Goal: Task Accomplishment & Management: Use online tool/utility

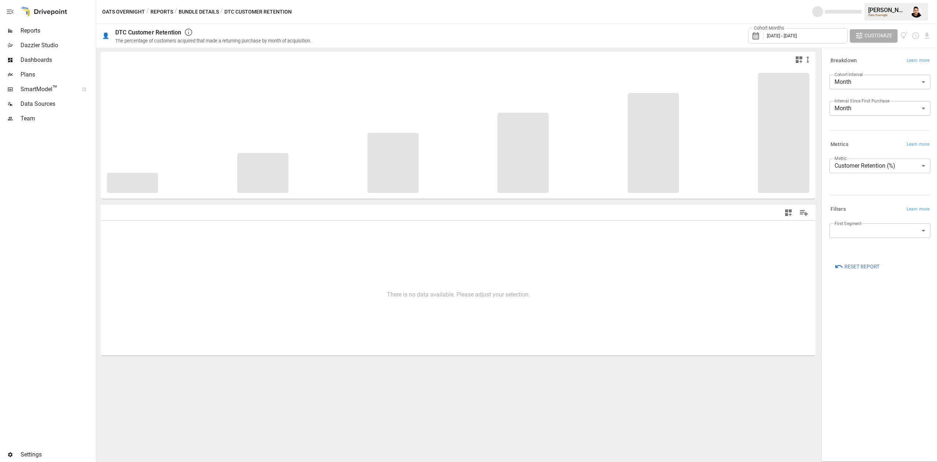
type input "**********"
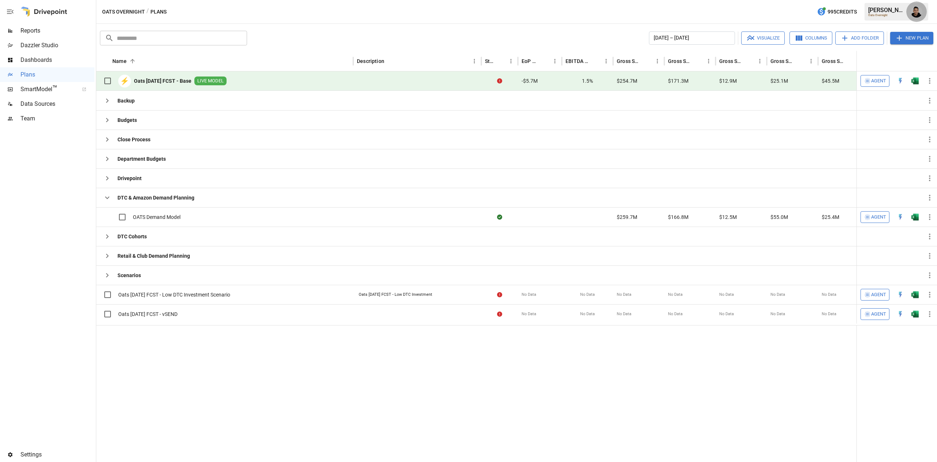
click at [919, 12] on img "Francisco Sanchez" at bounding box center [917, 12] width 12 height 12
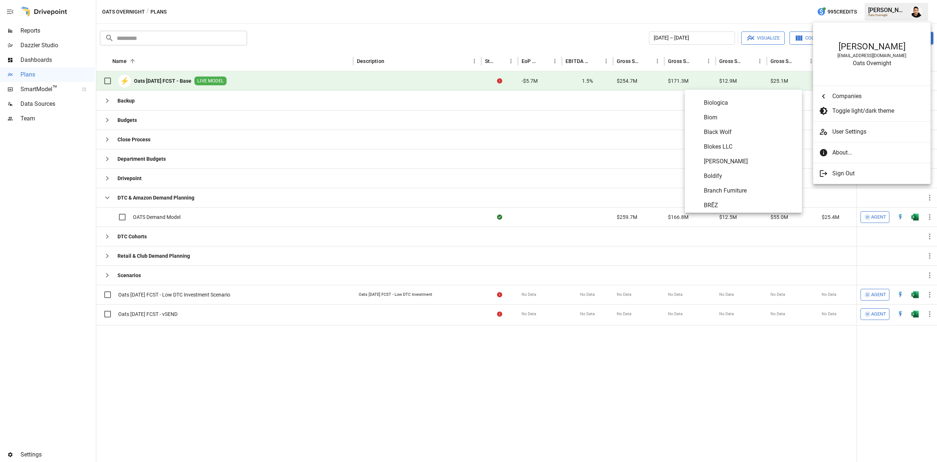
scroll to position [365, 0]
click at [728, 154] on li "Bobbie" at bounding box center [743, 159] width 117 height 15
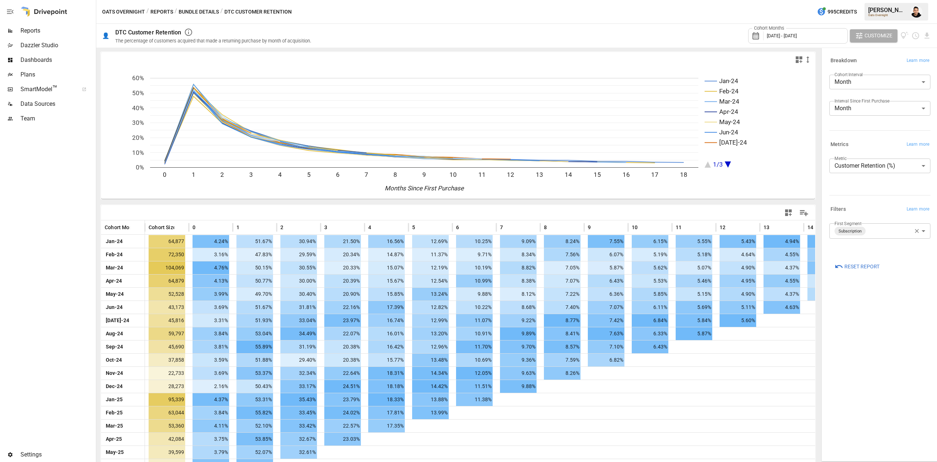
scroll to position [25, 0]
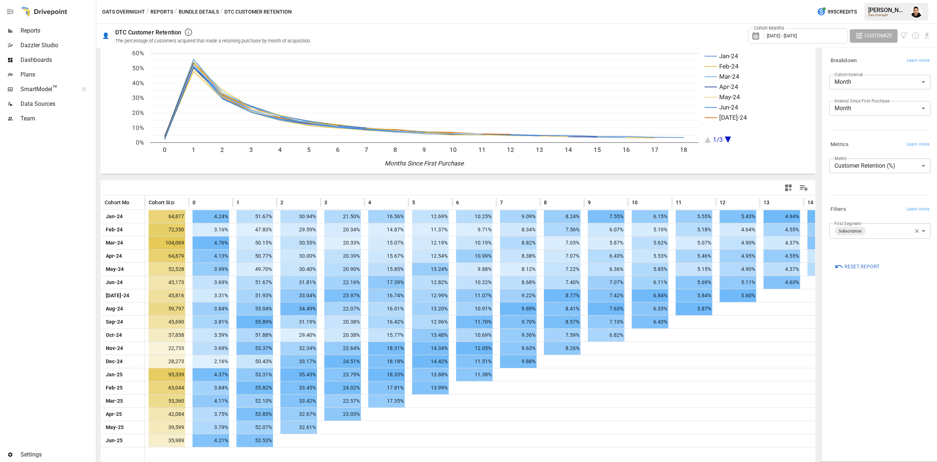
click at [797, 34] on span "January 2024 - June 2025" at bounding box center [782, 35] width 30 height 5
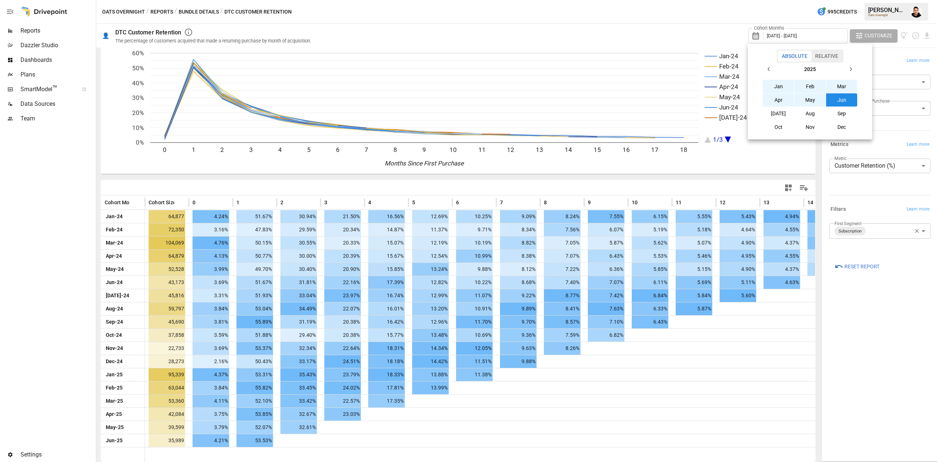
click at [771, 70] on icon "button" at bounding box center [769, 69] width 6 height 6
click at [771, 81] on button "Jan" at bounding box center [778, 86] width 31 height 13
click at [848, 72] on button "button" at bounding box center [850, 69] width 13 height 13
click at [785, 112] on button "Jul" at bounding box center [778, 113] width 31 height 13
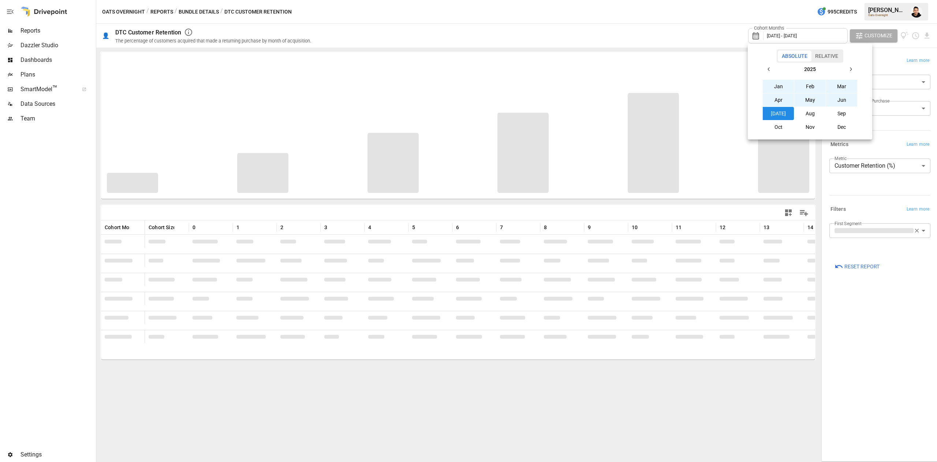
click at [663, 36] on div at bounding box center [468, 231] width 937 height 462
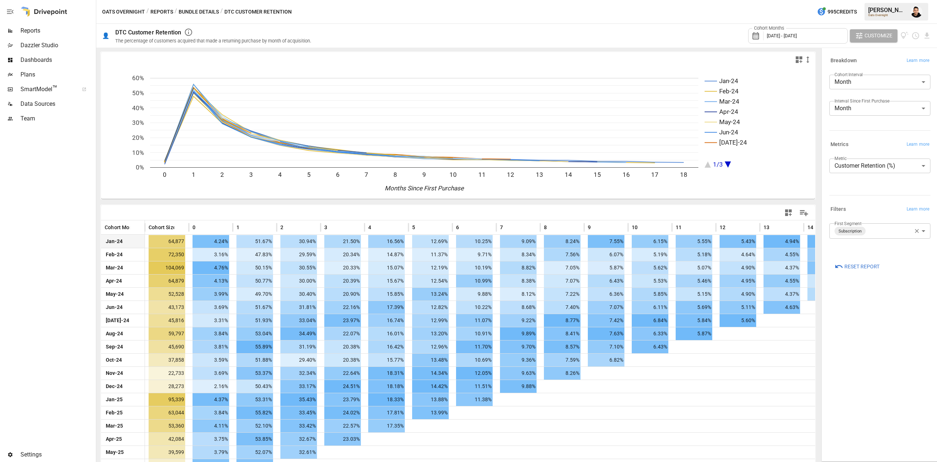
scroll to position [38, 0]
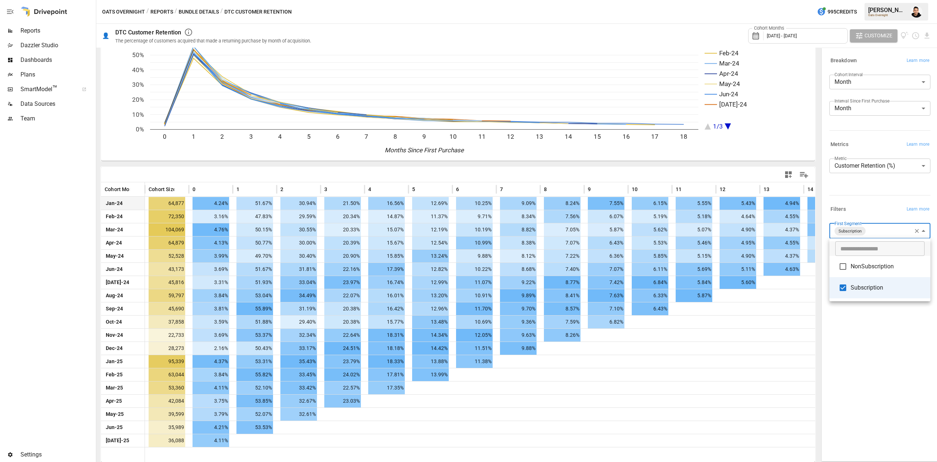
click at [880, 0] on body "Reports Dazzler Studio Dashboards Plans SmartModel ™ Data Sources Team Settings…" at bounding box center [468, 0] width 937 height 0
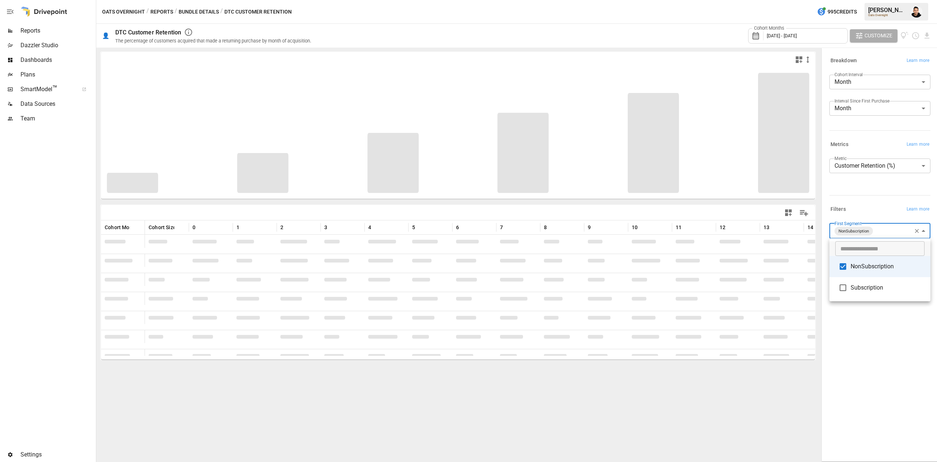
type input "**********"
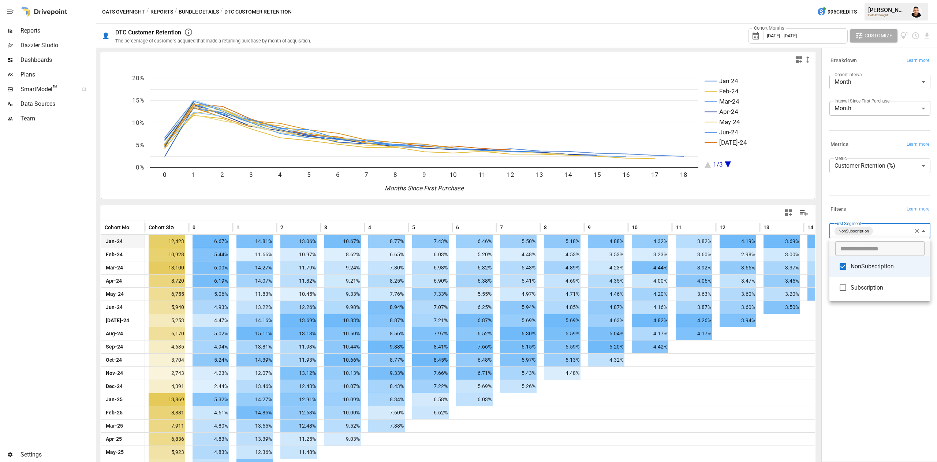
drag, startPoint x: 813, startPoint y: 353, endPoint x: 809, endPoint y: 364, distance: 11.9
click at [809, 362] on div at bounding box center [468, 231] width 937 height 462
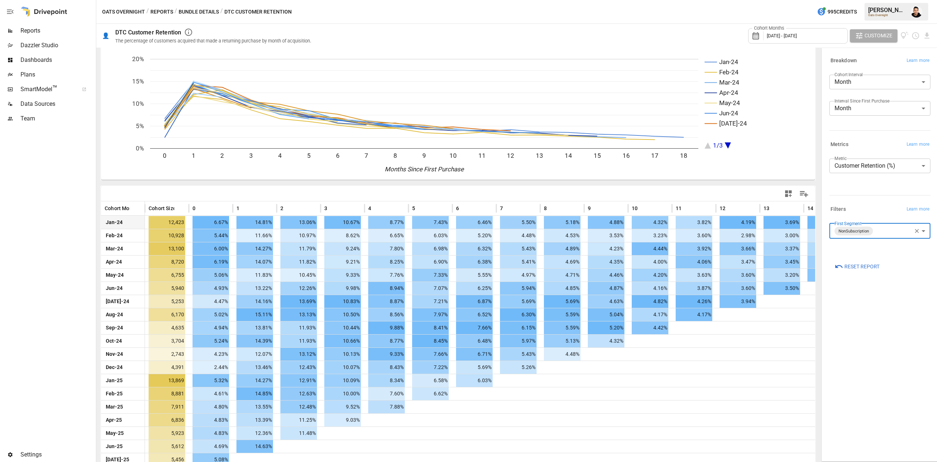
scroll to position [38, 0]
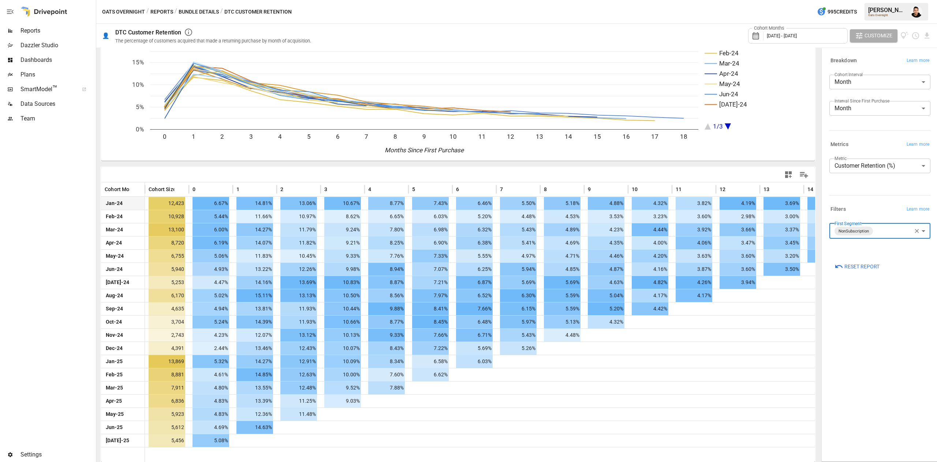
click at [878, 375] on div "**********" at bounding box center [880, 255] width 113 height 410
click at [884, 0] on body "Reports Dazzler Studio Dashboards Plans SmartModel ™ Data Sources Team Settings…" at bounding box center [468, 0] width 937 height 0
click at [851, 268] on span "NonSubscription" at bounding box center [888, 266] width 74 height 9
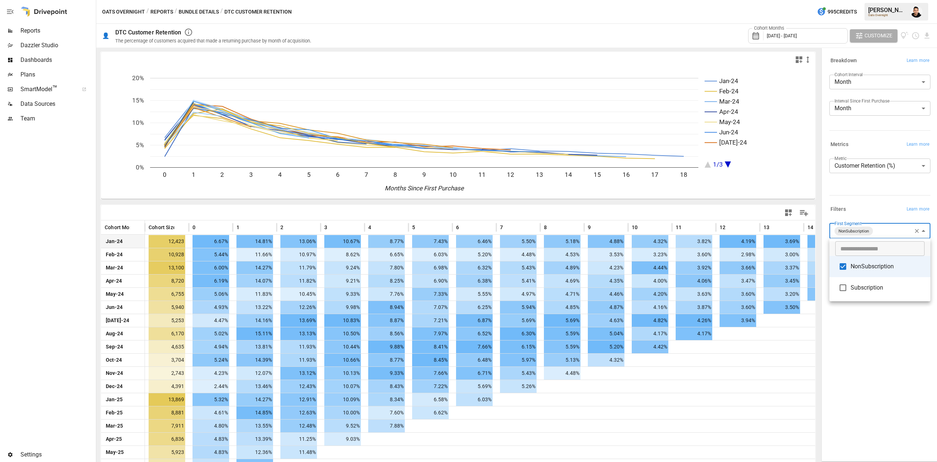
click at [908, 354] on div at bounding box center [468, 231] width 937 height 462
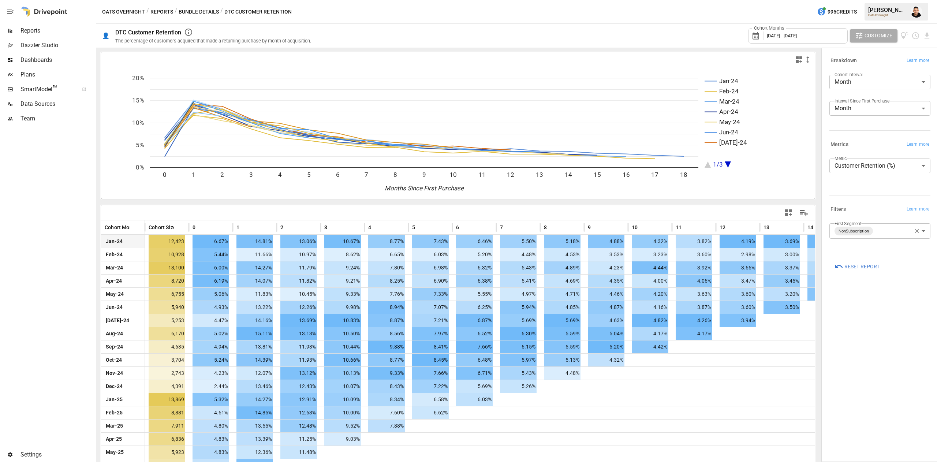
drag, startPoint x: 822, startPoint y: 337, endPoint x: 818, endPoint y: 335, distance: 4.6
click at [822, 337] on div "**********" at bounding box center [880, 255] width 116 height 414
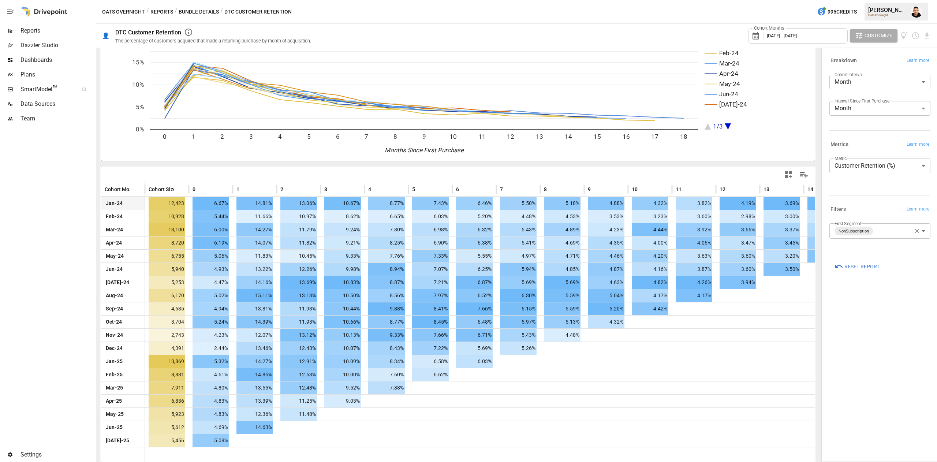
click at [896, 0] on body "Reports Dazzler Studio Dashboards Plans SmartModel ™ Data Sources Team Settings…" at bounding box center [468, 0] width 937 height 0
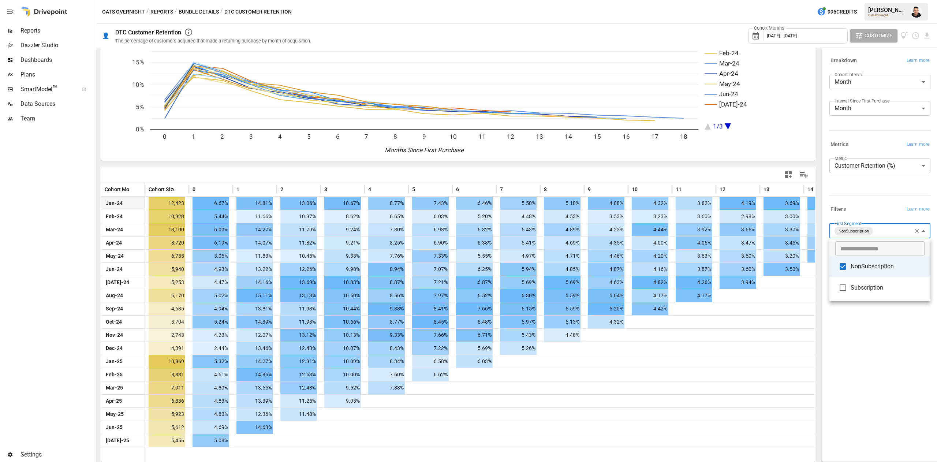
click at [874, 205] on div at bounding box center [468, 231] width 937 height 462
click at [797, 33] on span "January 2024 - July 2025" at bounding box center [782, 35] width 30 height 5
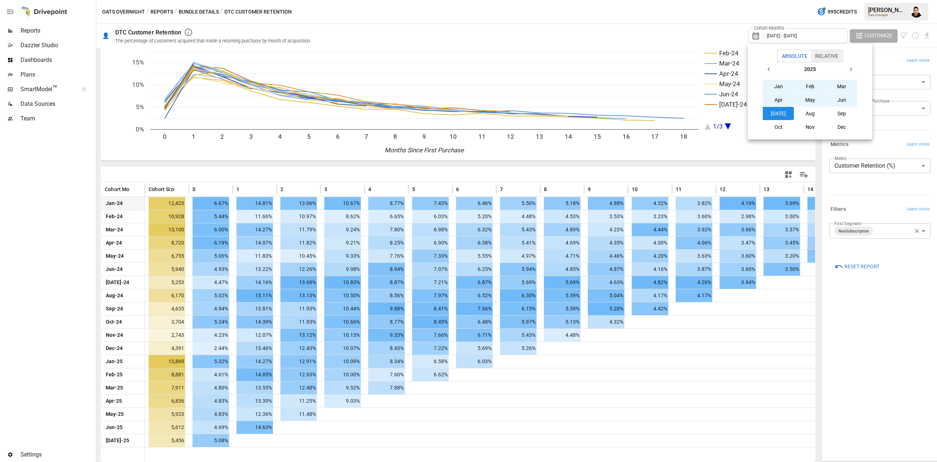
click at [774, 109] on button "Jul" at bounding box center [778, 113] width 31 height 13
click at [766, 72] on button "button" at bounding box center [769, 69] width 13 height 13
click at [772, 85] on button "Jan" at bounding box center [778, 86] width 31 height 13
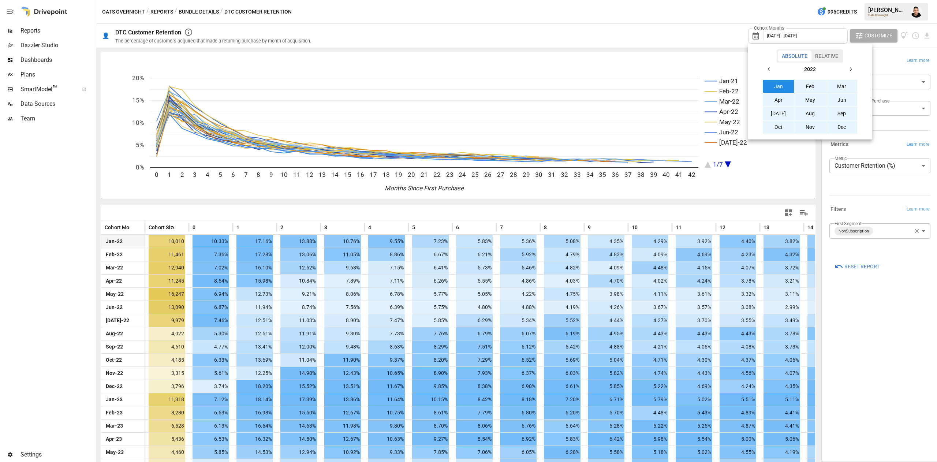
click at [869, 225] on div at bounding box center [468, 231] width 937 height 462
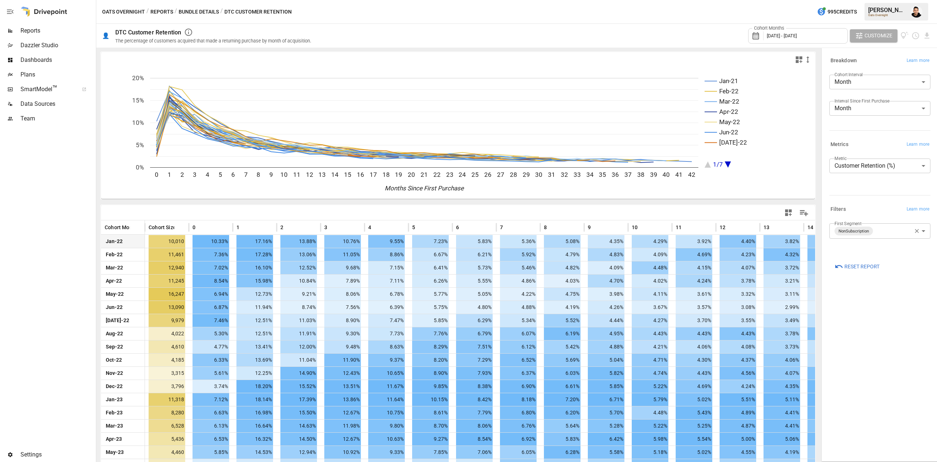
click at [877, 0] on body "Reports Dazzler Studio Dashboards Plans SmartModel ™ Data Sources Team Settings…" at bounding box center [468, 0] width 937 height 0
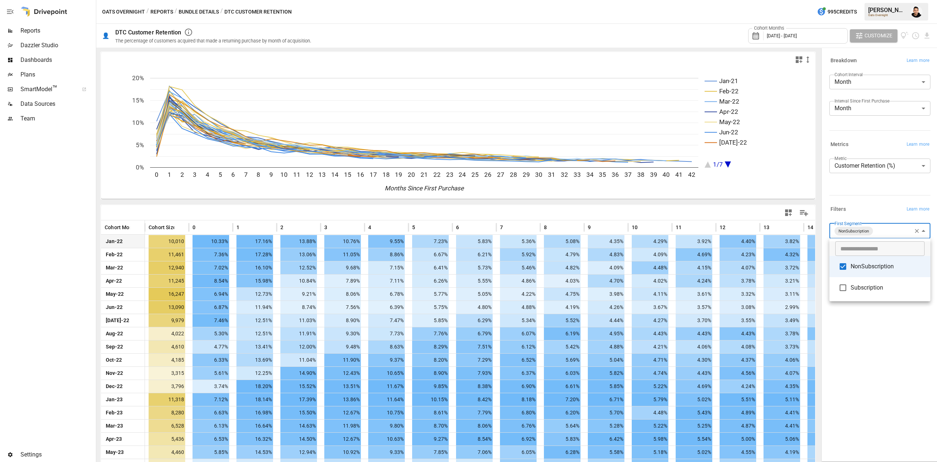
click at [851, 291] on span "Subscription" at bounding box center [888, 287] width 74 height 9
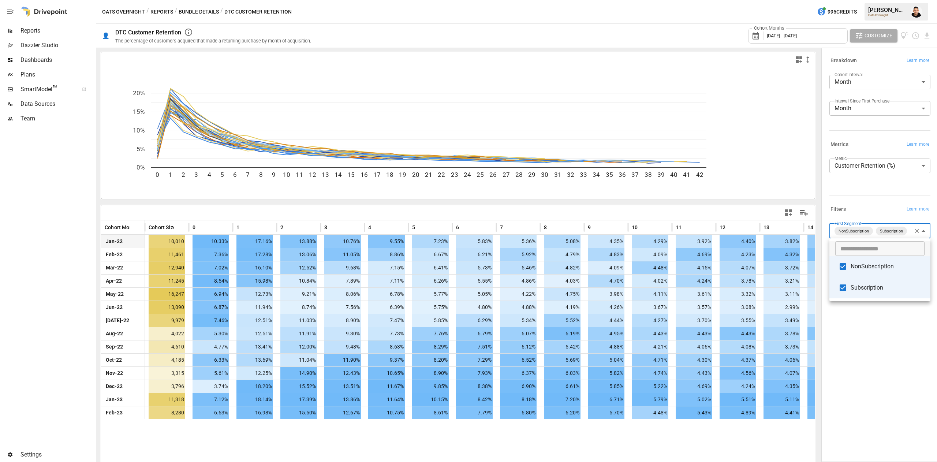
click at [865, 269] on span "NonSubscription" at bounding box center [888, 266] width 74 height 9
type input "**********"
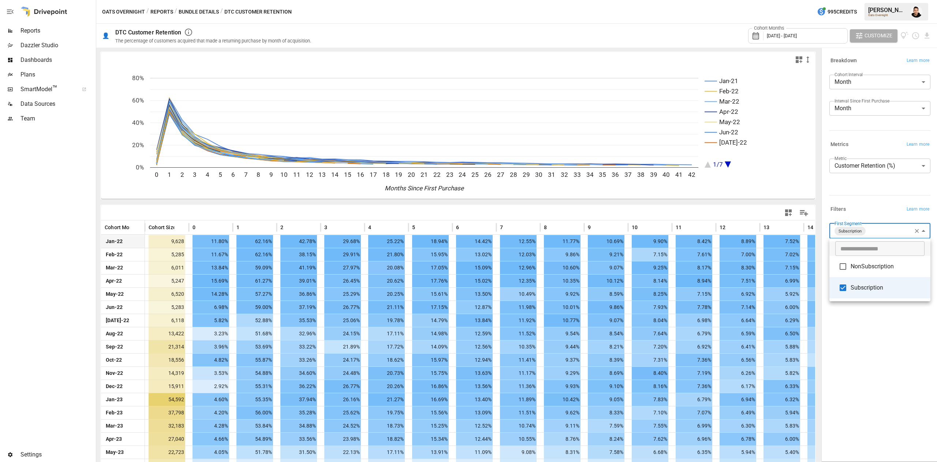
click at [816, 237] on div at bounding box center [468, 231] width 937 height 462
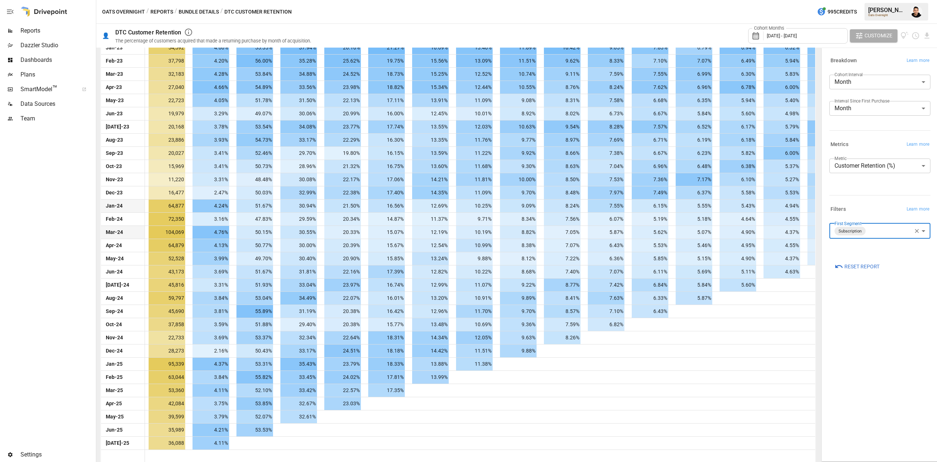
scroll to position [354, 0]
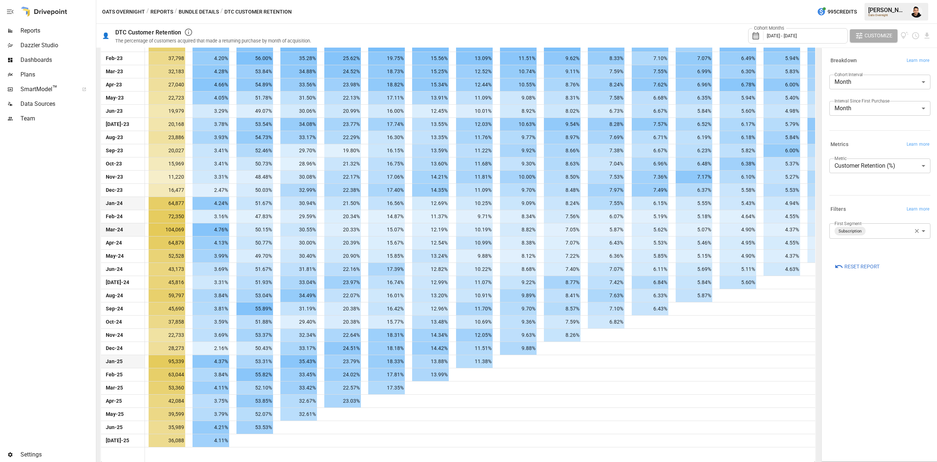
click at [493, 366] on div "11.38%" at bounding box center [475, 361] width 44 height 13
click at [815, 28] on div "Cohort Months January 2022 - July 2025" at bounding box center [798, 35] width 100 height 15
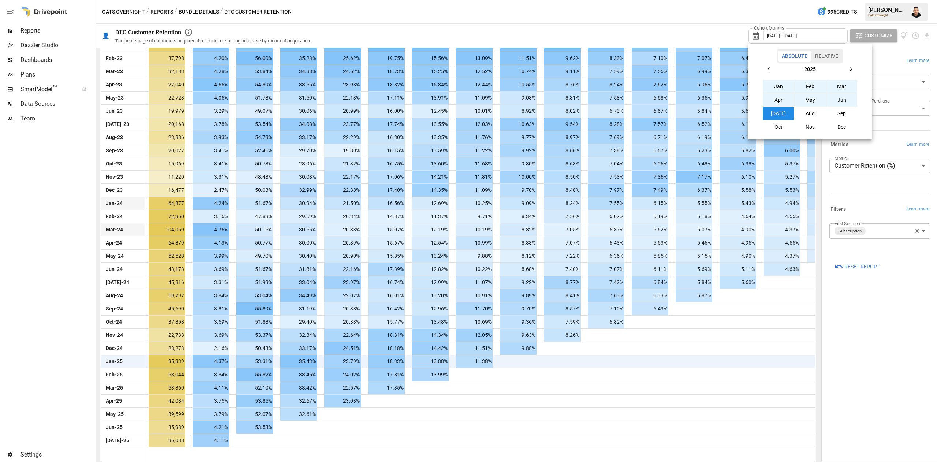
click at [783, 109] on button "Jul" at bounding box center [778, 113] width 31 height 13
click at [770, 67] on icon "button" at bounding box center [769, 69] width 6 height 6
click at [779, 86] on button "Jan" at bounding box center [778, 86] width 31 height 13
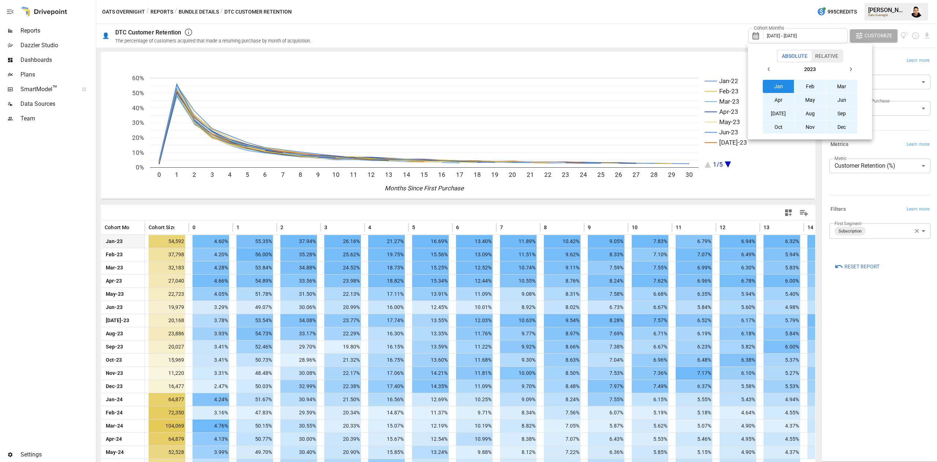
click at [666, 201] on div at bounding box center [468, 231] width 937 height 462
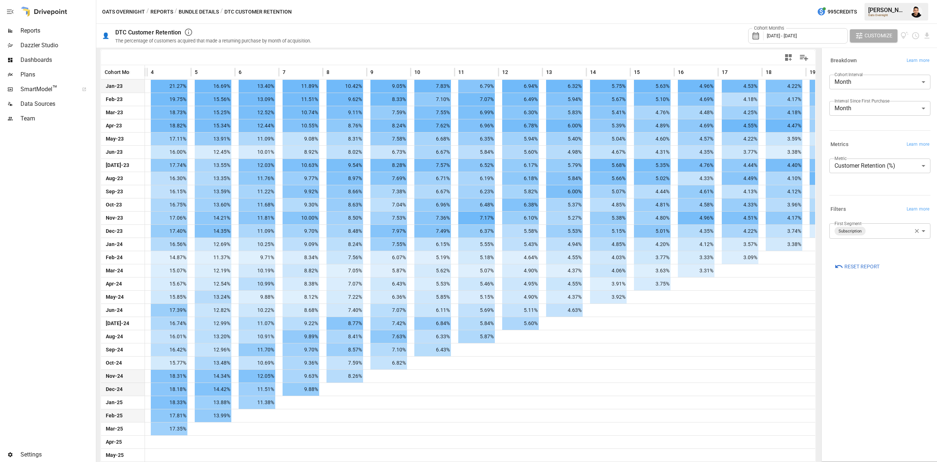
scroll to position [0, 218]
click at [643, 31] on div "Cohort Months January 2023 - July 2025 Customize" at bounding box center [625, 36] width 611 height 24
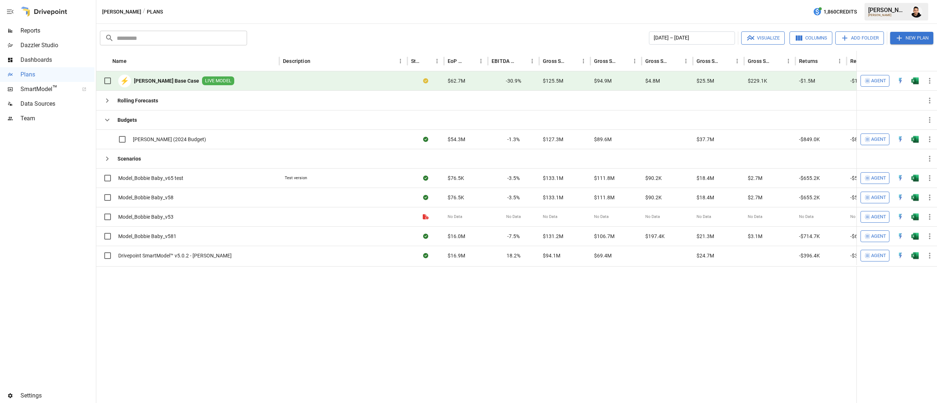
click at [917, 85] on button "button" at bounding box center [915, 80] width 23 height 11
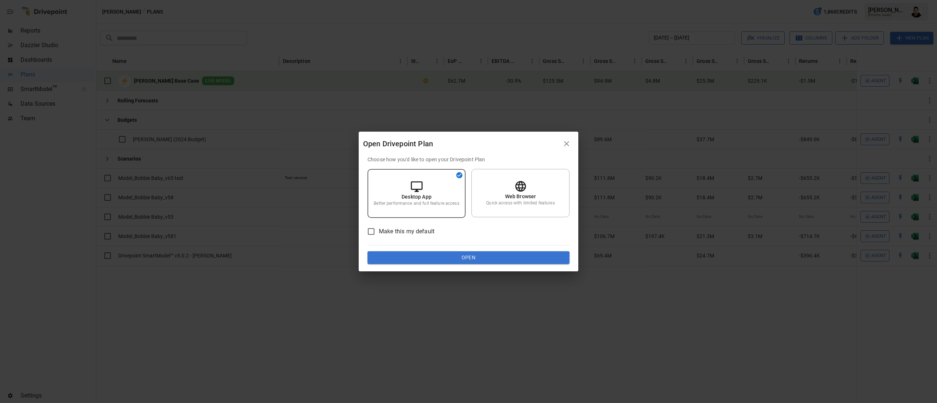
click at [453, 257] on button "Open" at bounding box center [469, 258] width 202 height 13
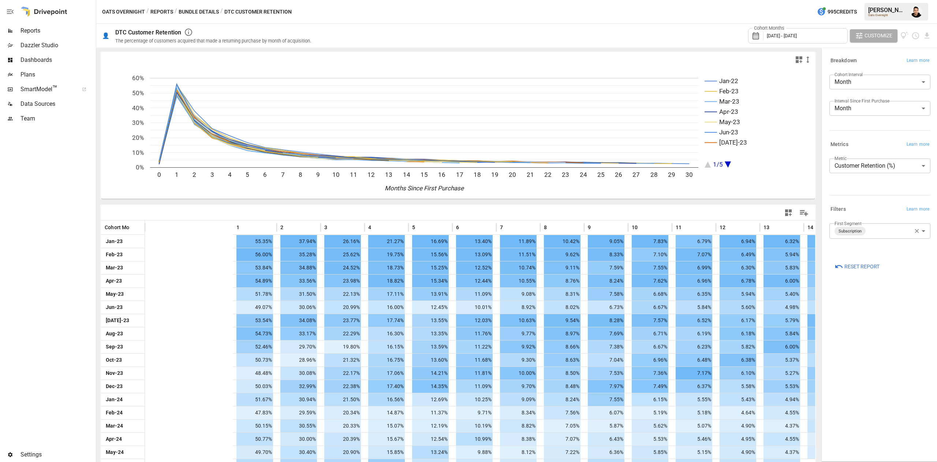
scroll to position [0, 218]
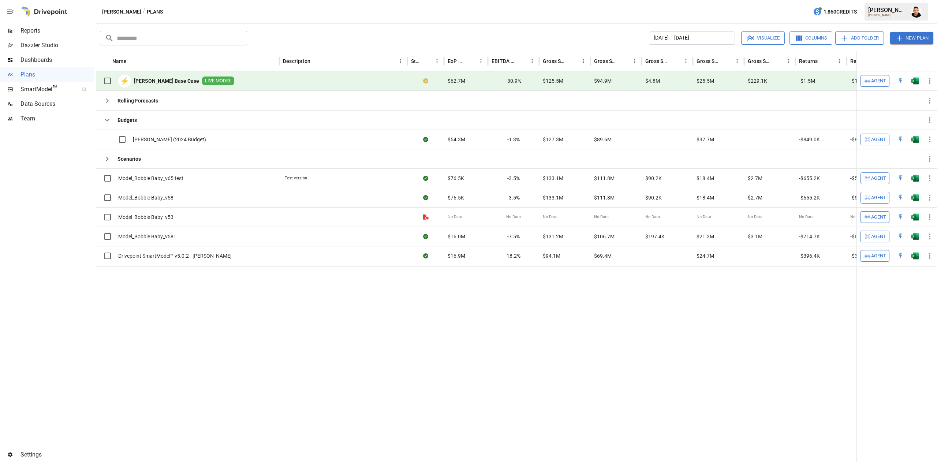
click at [593, 17] on div "Bobbie / Plans 1,860 Credits Francisco S. Bobbie" at bounding box center [516, 11] width 841 height 23
click at [909, 18] on button "button" at bounding box center [916, 11] width 21 height 21
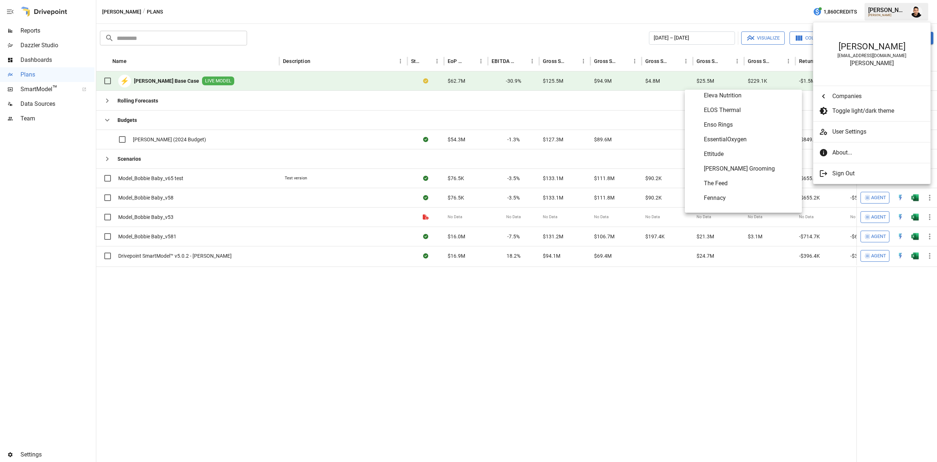
scroll to position [1120, 0]
click at [738, 147] on span "Earthbreeze" at bounding box center [750, 151] width 92 height 9
